Goal: Task Accomplishment & Management: Manage account settings

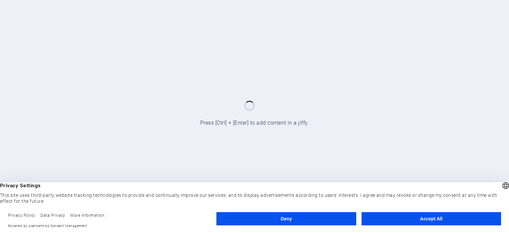
click at [421, 223] on button "Accept All" at bounding box center [432, 218] width 140 height 13
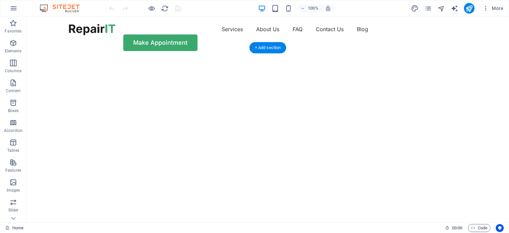
click at [312, 58] on img "1/2" at bounding box center [266, 58] width 478 height 0
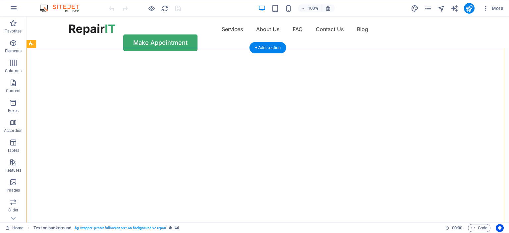
click at [287, 58] on img "1/2" at bounding box center [266, 58] width 478 height 0
select select "vh"
select select "fade"
select select "ms"
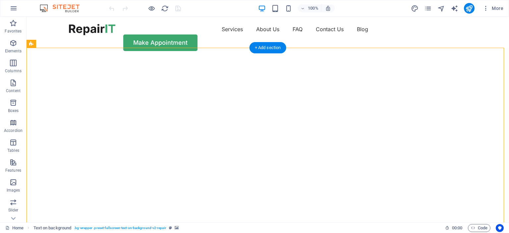
select select "s"
select select "progressive"
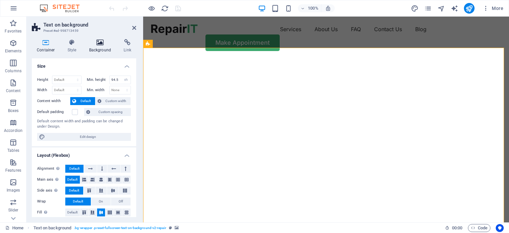
click at [101, 43] on icon at bounding box center [100, 42] width 32 height 7
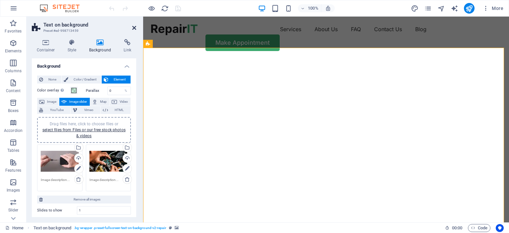
click at [134, 25] on icon at bounding box center [134, 27] width 4 height 5
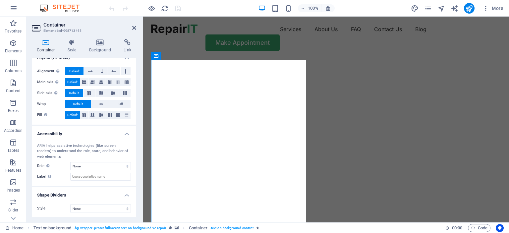
scroll to position [9, 0]
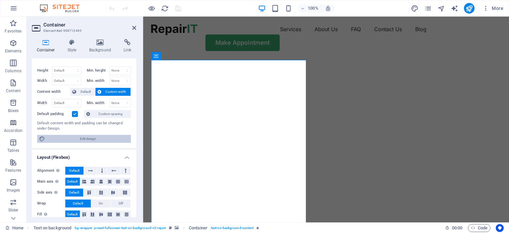
drag, startPoint x: 94, startPoint y: 138, endPoint x: 148, endPoint y: 128, distance: 54.9
click at [94, 138] on span "Edit design" at bounding box center [88, 139] width 82 height 8
select select "rem"
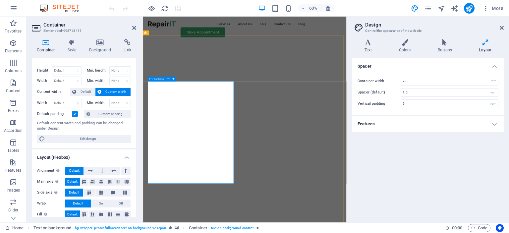
click at [408, 44] on icon at bounding box center [405, 42] width 36 height 7
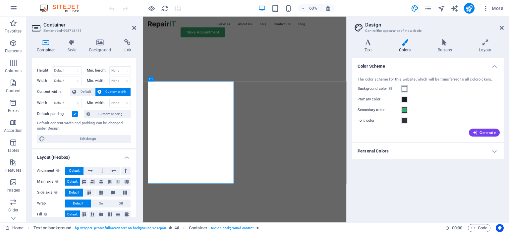
click at [404, 88] on span at bounding box center [404, 88] width 5 height 5
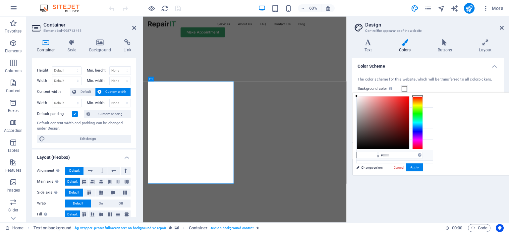
scroll to position [15, 0]
click at [384, 137] on li "Custom color 2 #ebf6f0" at bounding box center [395, 140] width 76 height 11
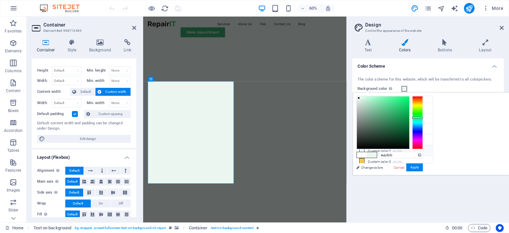
scroll to position [0, 0]
click at [384, 103] on li "Background color #ffffff" at bounding box center [395, 101] width 76 height 11
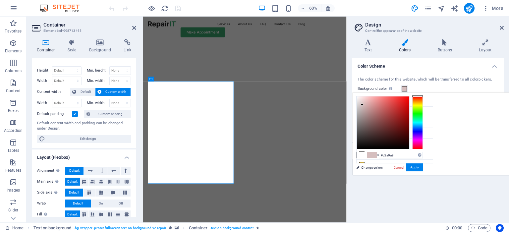
drag, startPoint x: 444, startPoint y: 102, endPoint x: 446, endPoint y: 108, distance: 6.9
click at [409, 108] on div at bounding box center [383, 122] width 52 height 52
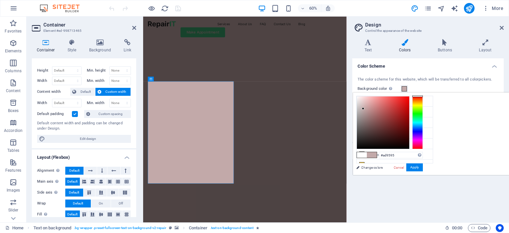
click at [409, 113] on div at bounding box center [383, 122] width 52 height 52
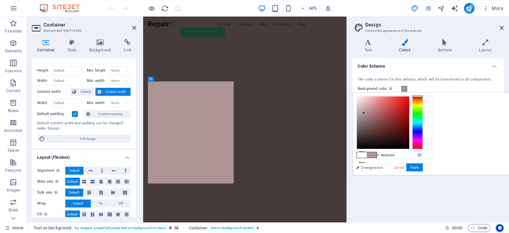
click at [409, 116] on div at bounding box center [383, 122] width 52 height 52
click at [409, 110] on div at bounding box center [383, 122] width 52 height 52
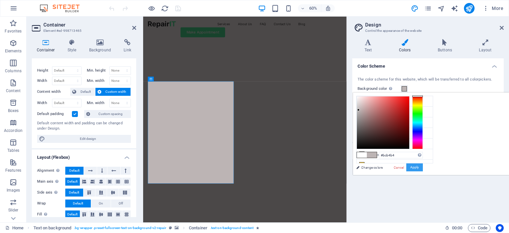
click at [423, 170] on button "Apply" at bounding box center [414, 167] width 17 height 8
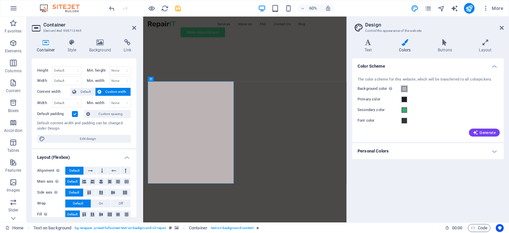
click at [404, 88] on span at bounding box center [404, 88] width 5 height 5
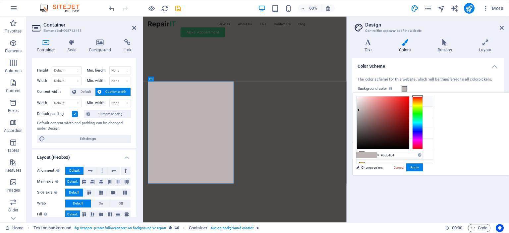
click at [372, 100] on li "Background color #ffffff" at bounding box center [395, 101] width 76 height 11
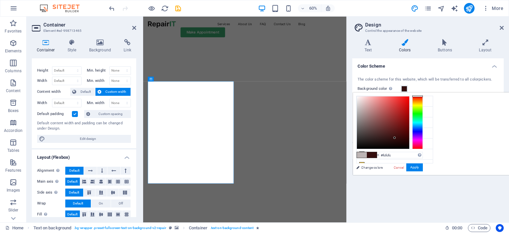
type input "#ffffff"
drag, startPoint x: 439, startPoint y: 95, endPoint x: 421, endPoint y: 83, distance: 21.8
click at [421, 83] on body "[DOMAIN_NAME] Home Favorites Elements Columns Content Boxes Accordion Tables Fe…" at bounding box center [254, 116] width 509 height 233
click at [423, 169] on button "Apply" at bounding box center [414, 167] width 17 height 8
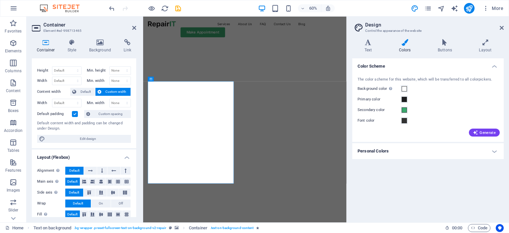
click at [396, 58] on img "1/2" at bounding box center [310, 58] width 334 height 0
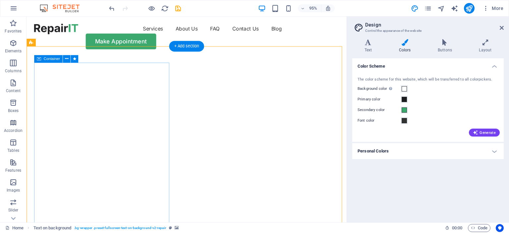
click at [66, 60] on icon at bounding box center [66, 58] width 3 height 7
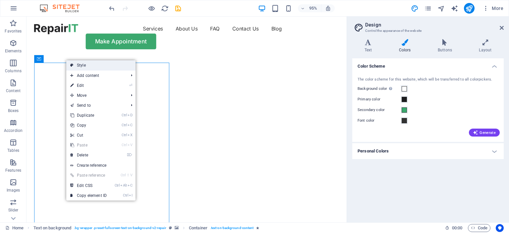
click at [87, 65] on link "Style" at bounding box center [100, 65] width 69 height 10
select select "%"
select select "rem"
select select "px"
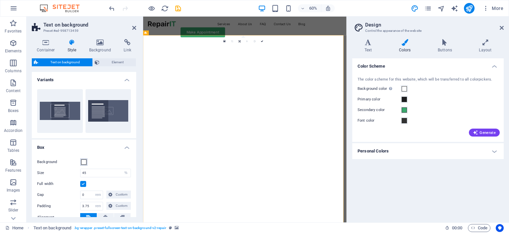
click at [85, 163] on span at bounding box center [83, 161] width 5 height 5
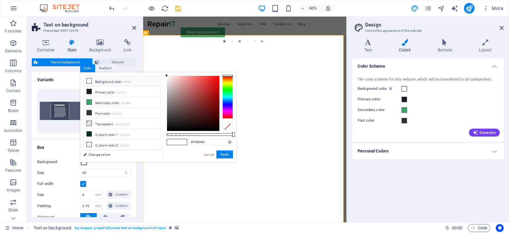
click at [176, 105] on div at bounding box center [193, 103] width 52 height 55
click at [174, 98] on div at bounding box center [193, 103] width 52 height 55
click at [171, 94] on div at bounding box center [193, 103] width 52 height 55
click at [223, 156] on button "Apply" at bounding box center [224, 154] width 17 height 8
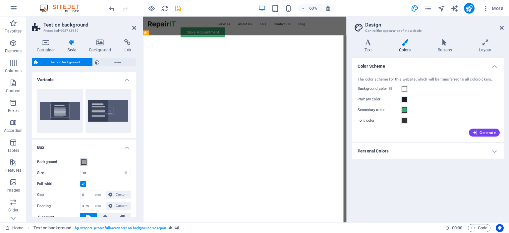
click at [83, 164] on span at bounding box center [83, 161] width 5 height 5
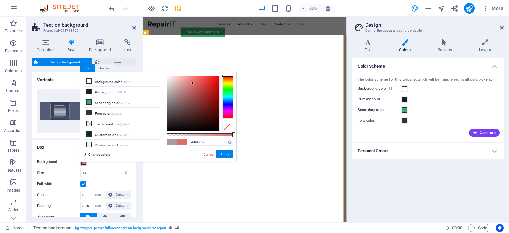
type input "#db6565"
drag, startPoint x: 180, startPoint y: 83, endPoint x: 195, endPoint y: 83, distance: 14.9
click at [195, 83] on div at bounding box center [193, 103] width 52 height 55
drag, startPoint x: 226, startPoint y: 155, endPoint x: 145, endPoint y: 242, distance: 118.9
click at [226, 155] on button "Apply" at bounding box center [224, 154] width 17 height 8
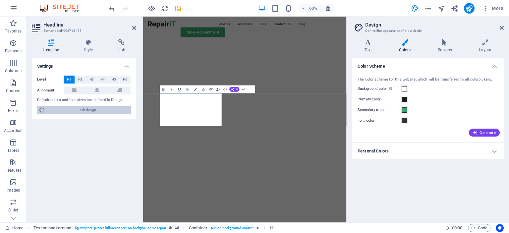
click at [95, 112] on span "Edit design" at bounding box center [88, 110] width 82 height 8
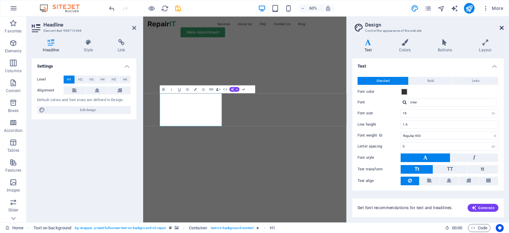
click at [500, 27] on icon at bounding box center [502, 27] width 4 height 5
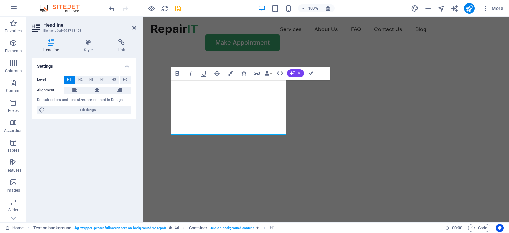
click at [378, 58] on img "1/2" at bounding box center [323, 58] width 361 height 0
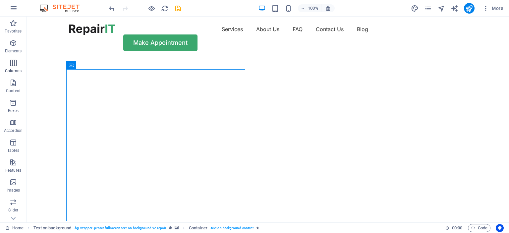
click at [14, 67] on span "Columns" at bounding box center [13, 67] width 27 height 16
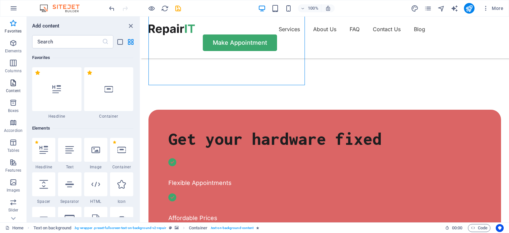
click at [12, 83] on icon "button" at bounding box center [13, 83] width 8 height 8
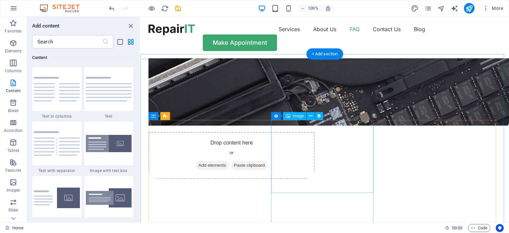
scroll to position [1392, 0]
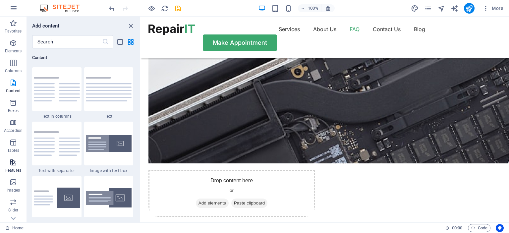
click at [16, 165] on icon "button" at bounding box center [13, 162] width 8 height 8
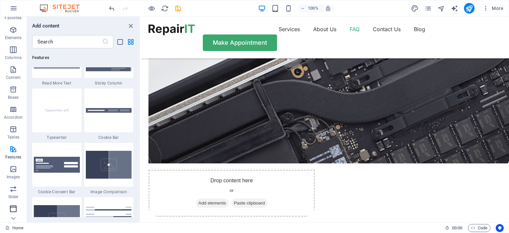
scroll to position [33, 0]
click at [11, 152] on icon "button" at bounding box center [13, 149] width 8 height 8
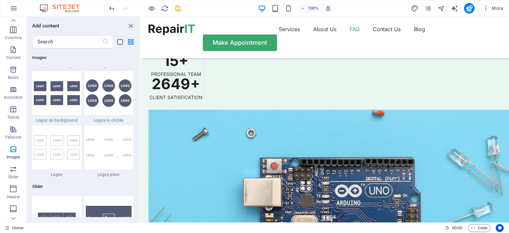
scroll to position [3658, 0]
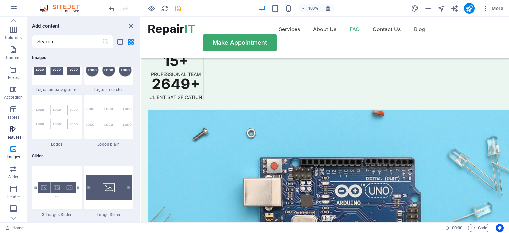
click at [14, 124] on button "Features" at bounding box center [13, 133] width 27 height 20
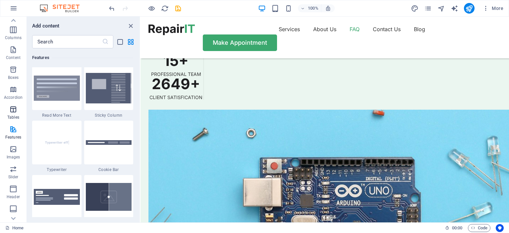
click at [17, 112] on icon "button" at bounding box center [13, 109] width 8 height 8
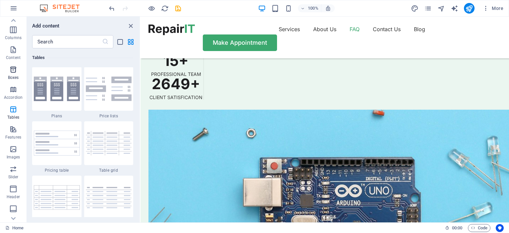
scroll to position [2295, 0]
click at [15, 80] on p "Boxes" at bounding box center [13, 77] width 11 height 5
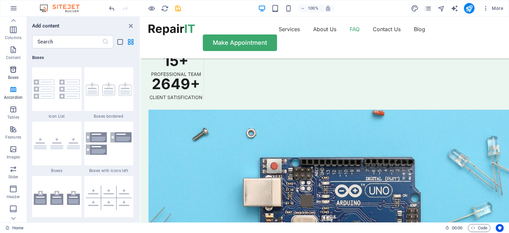
drag, startPoint x: 15, startPoint y: 80, endPoint x: 9, endPoint y: 74, distance: 8.2
click at [9, 74] on span "Boxes" at bounding box center [13, 74] width 27 height 16
click at [12, 72] on icon "button" at bounding box center [13, 70] width 8 height 8
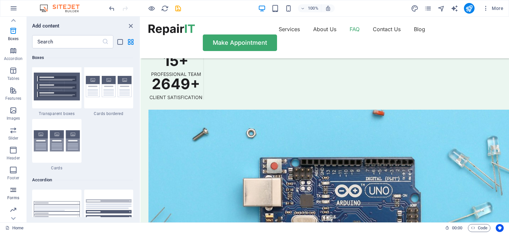
scroll to position [92, 0]
click at [11, 167] on icon "button" at bounding box center [13, 170] width 8 height 8
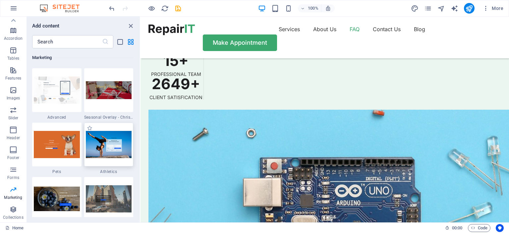
scroll to position [5633, 0]
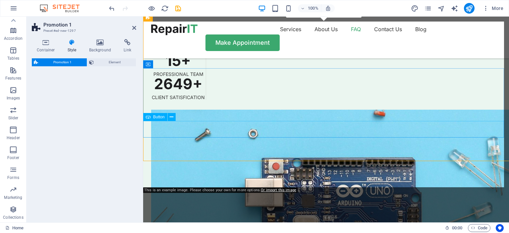
select select "rem"
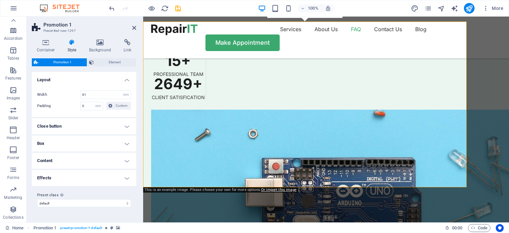
click at [131, 29] on header "Promotion 1 Preset #ed-new-1297" at bounding box center [84, 25] width 104 height 17
click at [135, 28] on icon at bounding box center [134, 27] width 4 height 5
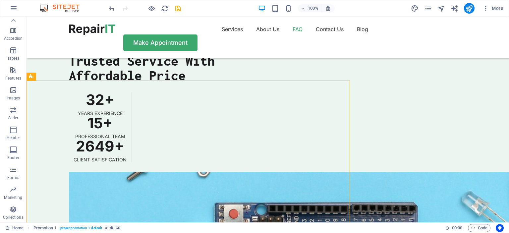
scroll to position [1639, 0]
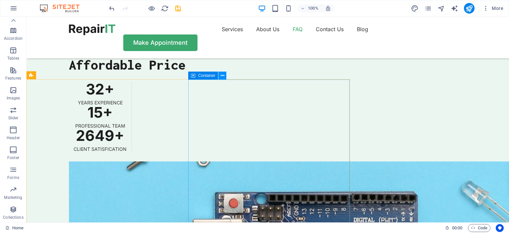
click at [221, 75] on icon at bounding box center [223, 75] width 4 height 7
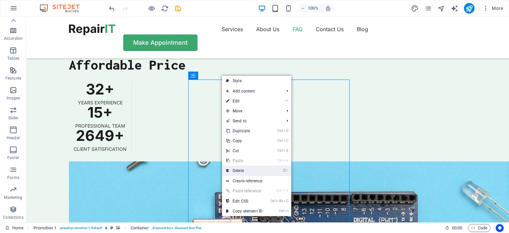
click at [244, 171] on link "⌦ Delete" at bounding box center [244, 171] width 44 height 10
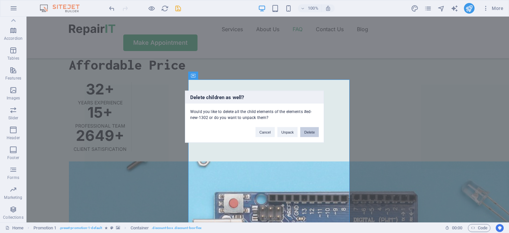
drag, startPoint x: 309, startPoint y: 131, endPoint x: 280, endPoint y: 121, distance: 30.5
click at [309, 131] on button "Delete" at bounding box center [309, 132] width 19 height 10
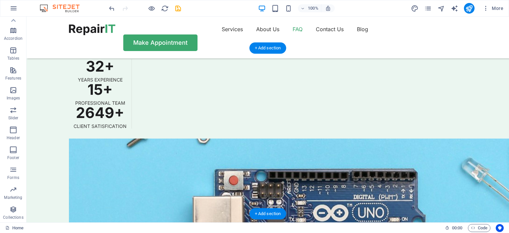
scroll to position [1606, 0]
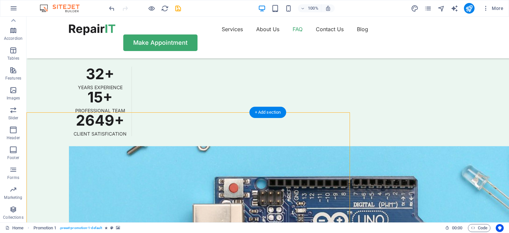
scroll to position [1705, 0]
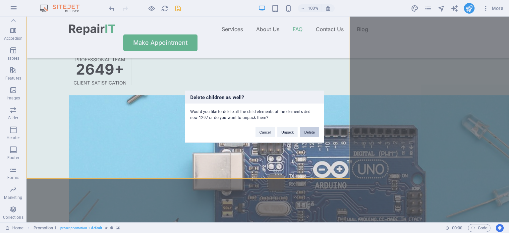
drag, startPoint x: 309, startPoint y: 131, endPoint x: 284, endPoint y: 115, distance: 30.1
click at [309, 131] on button "Delete" at bounding box center [309, 132] width 19 height 10
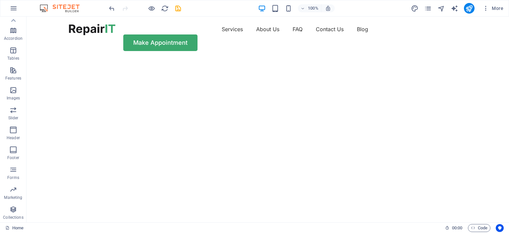
scroll to position [0, 0]
click at [11, 44] on icon "button" at bounding box center [13, 43] width 8 height 8
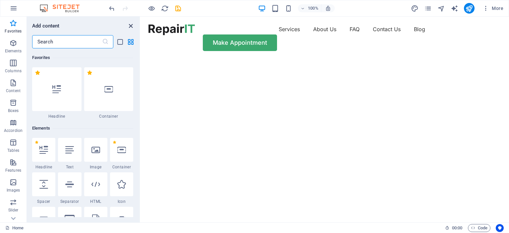
click at [131, 25] on icon "close panel" at bounding box center [131, 26] width 8 height 8
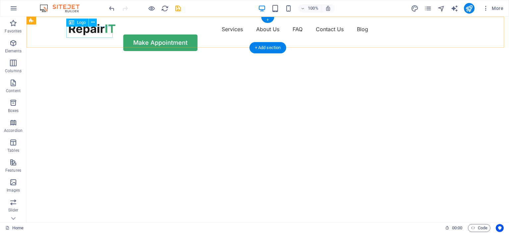
click at [89, 31] on div at bounding box center [92, 29] width 46 height 11
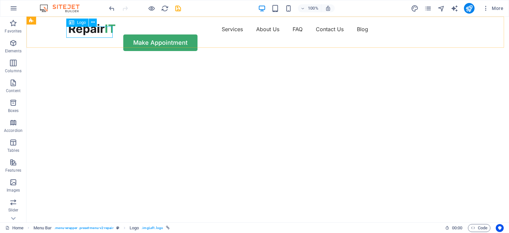
click at [74, 24] on div "Logo" at bounding box center [77, 23] width 22 height 8
click at [87, 31] on div at bounding box center [92, 29] width 46 height 11
select select "px"
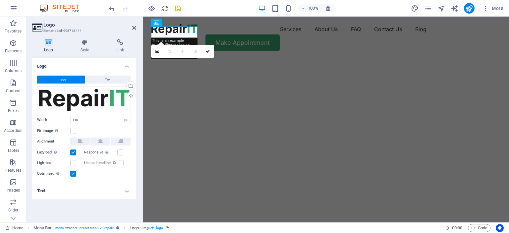
click at [366, 58] on img "1/2" at bounding box center [323, 58] width 361 height 0
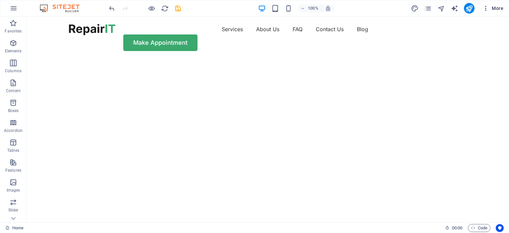
click at [497, 7] on span "More" at bounding box center [492, 8] width 21 height 7
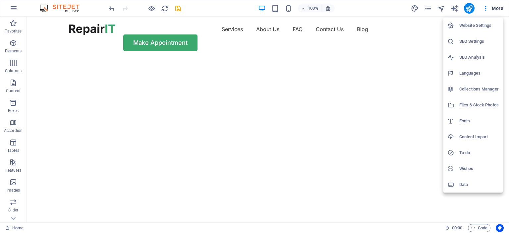
click at [479, 26] on h6 "Website Settings" at bounding box center [478, 26] width 39 height 8
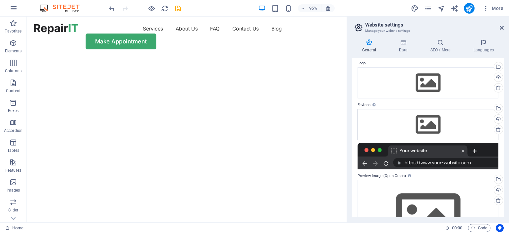
scroll to position [33, 0]
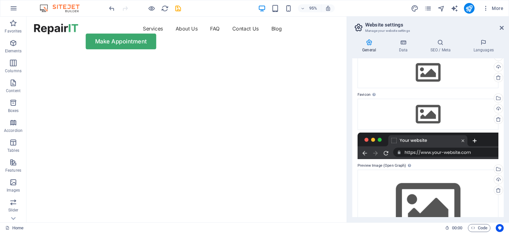
click at [428, 150] on div at bounding box center [428, 146] width 141 height 27
